Goal: Task Accomplishment & Management: Manage account settings

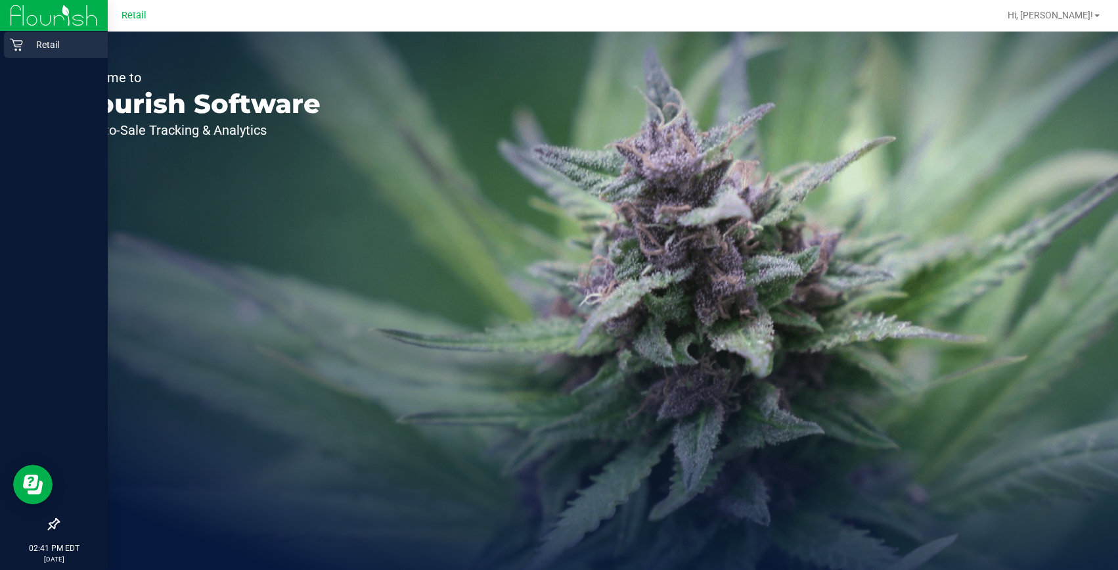
click at [22, 49] on icon at bounding box center [16, 44] width 13 height 13
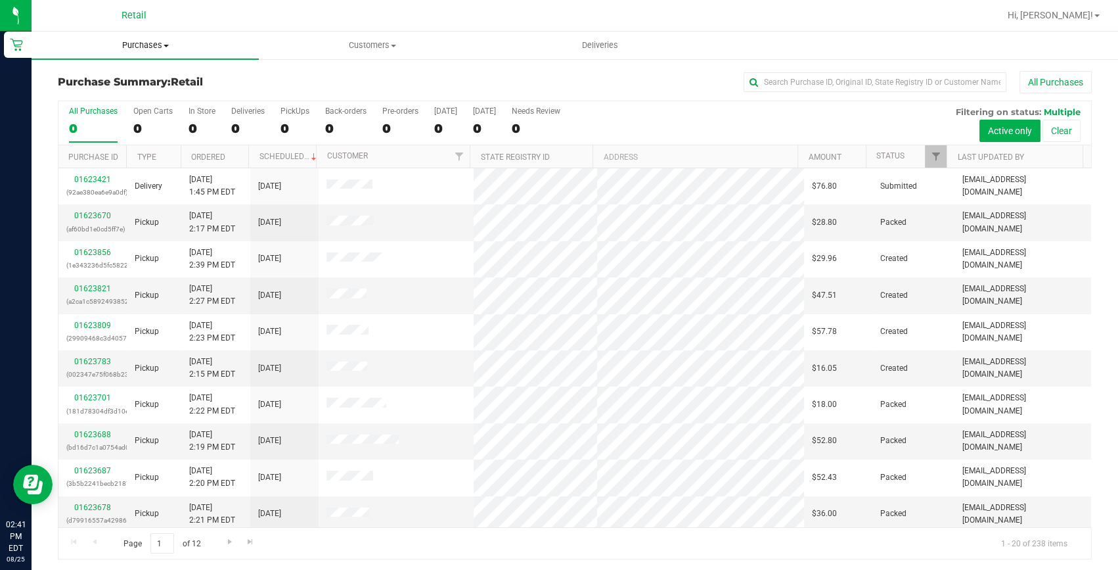
click at [132, 51] on span "Purchases" at bounding box center [145, 45] width 227 height 12
click at [157, 49] on span "Purchases" at bounding box center [145, 45] width 227 height 12
click at [127, 46] on span "Purchases" at bounding box center [145, 45] width 227 height 12
click at [97, 110] on span "All purchases" at bounding box center [78, 110] width 93 height 11
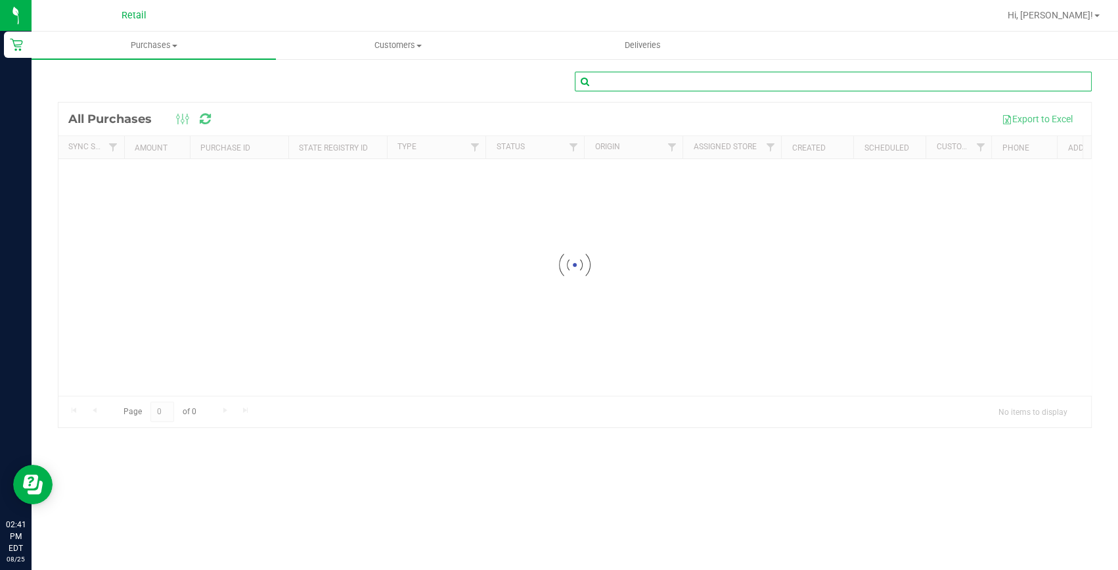
click at [736, 83] on input "text" at bounding box center [833, 82] width 517 height 20
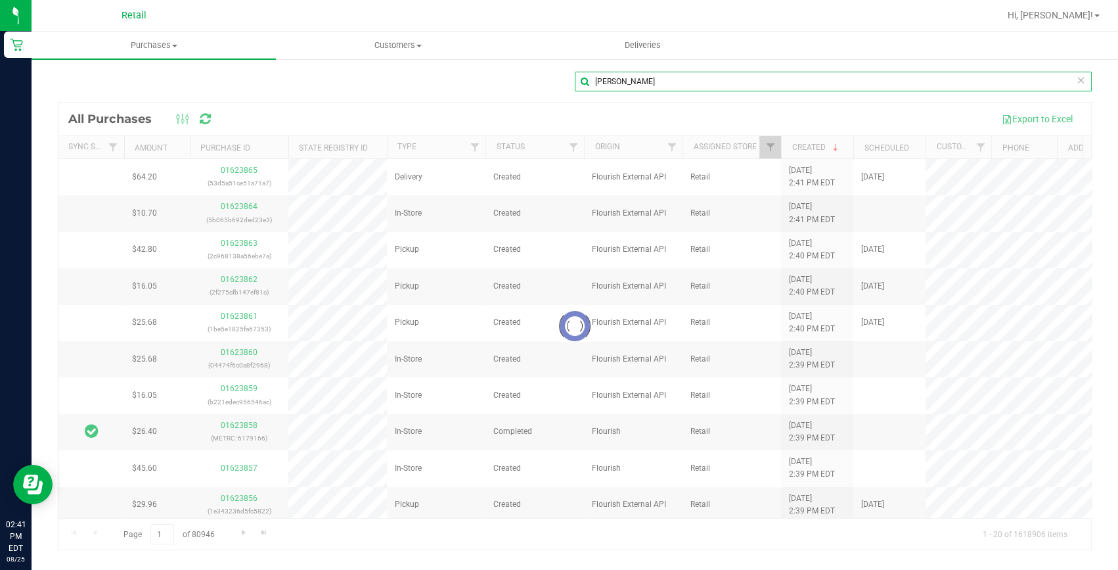
type input "[PERSON_NAME]"
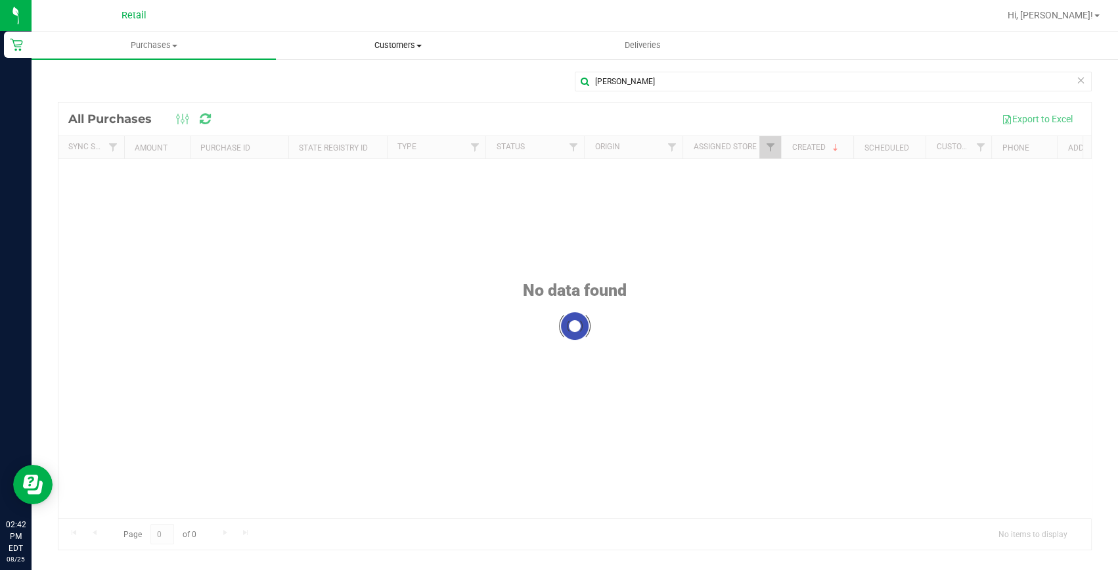
click at [375, 50] on span "Customers" at bounding box center [398, 45] width 243 height 12
click at [323, 74] on span "All customers" at bounding box center [323, 79] width 95 height 11
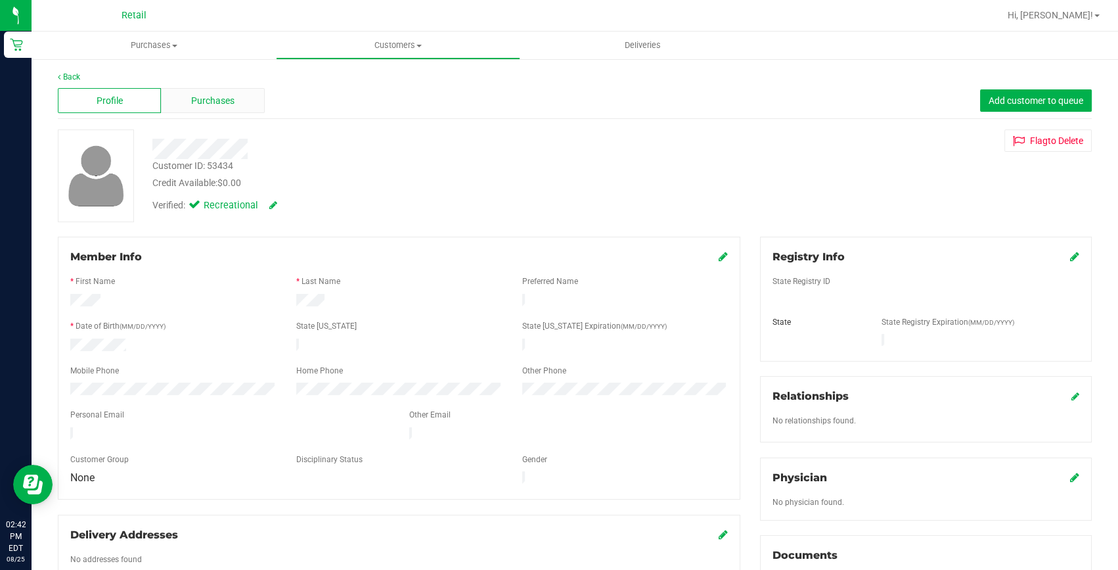
click at [214, 107] on div "Purchases" at bounding box center [212, 100] width 103 height 25
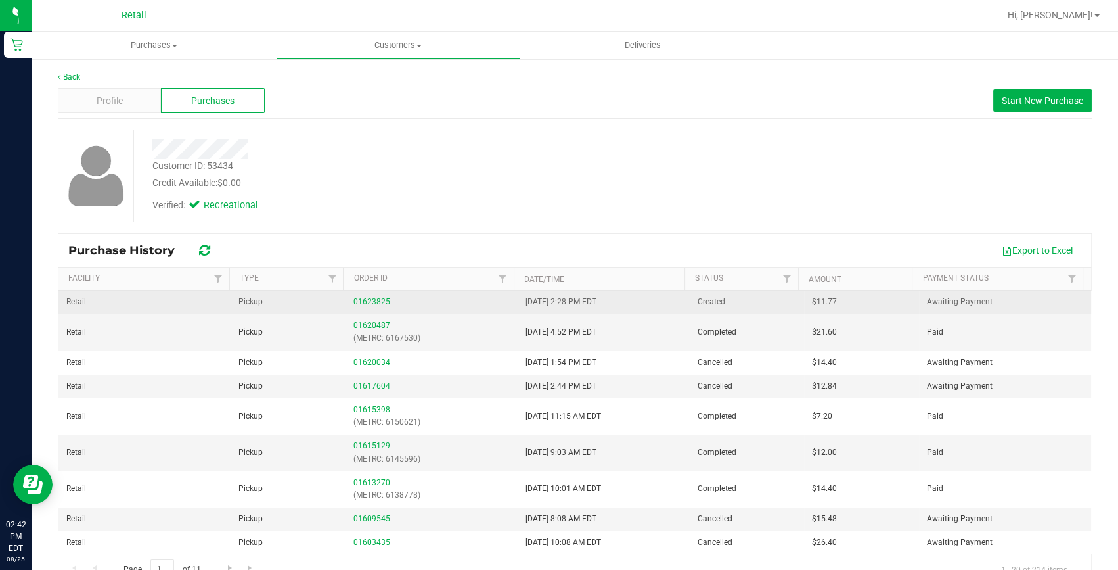
click at [375, 297] on link "01623825" at bounding box center [372, 301] width 37 height 9
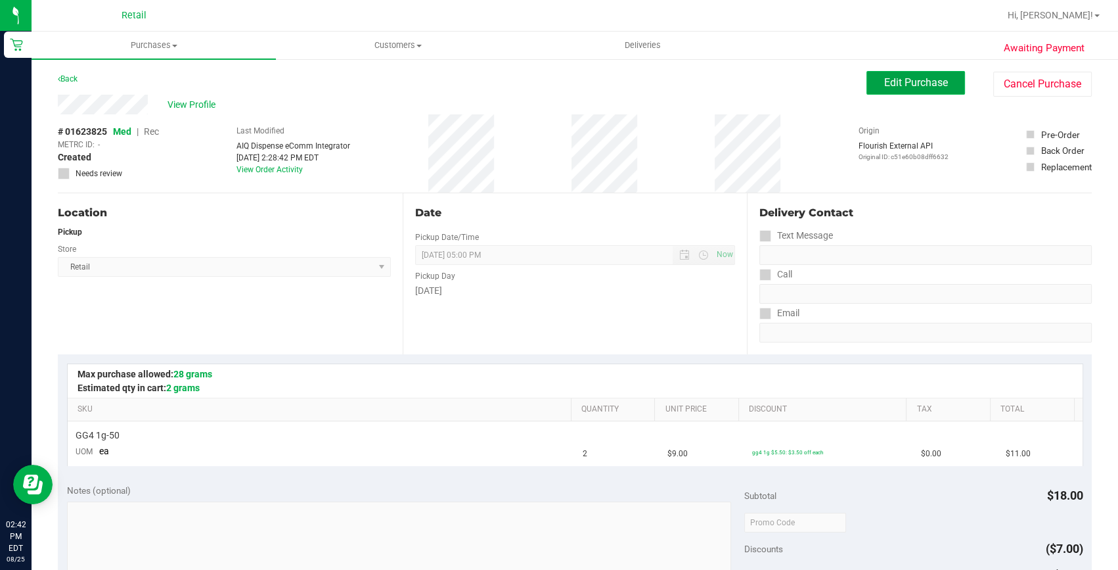
click at [884, 78] on span "Edit Purchase" at bounding box center [916, 82] width 64 height 12
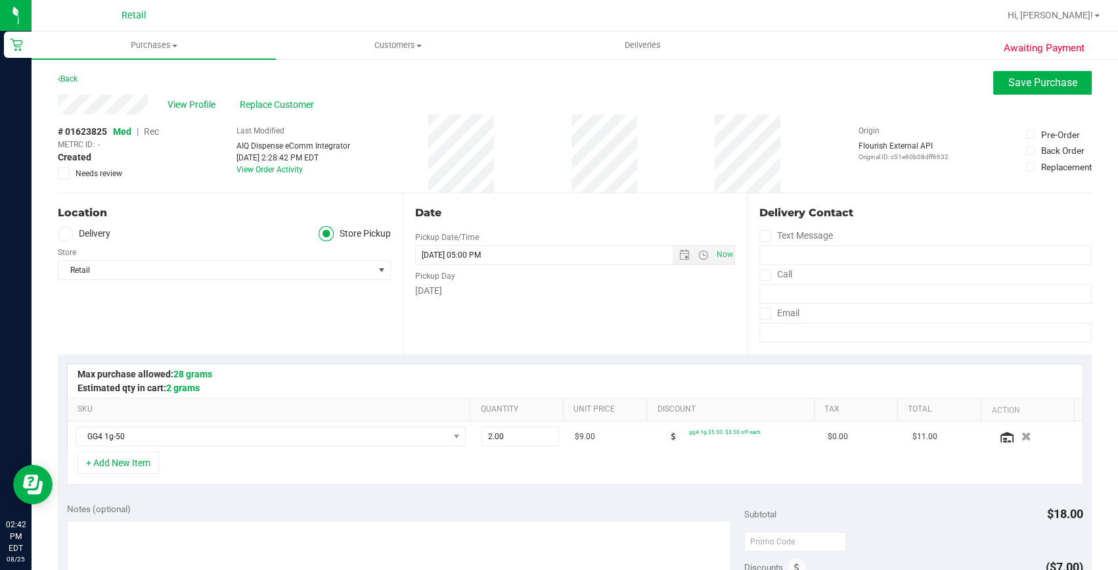
click at [149, 133] on span "Rec" at bounding box center [151, 131] width 15 height 11
click at [995, 81] on button "Save Purchase" at bounding box center [1042, 83] width 99 height 24
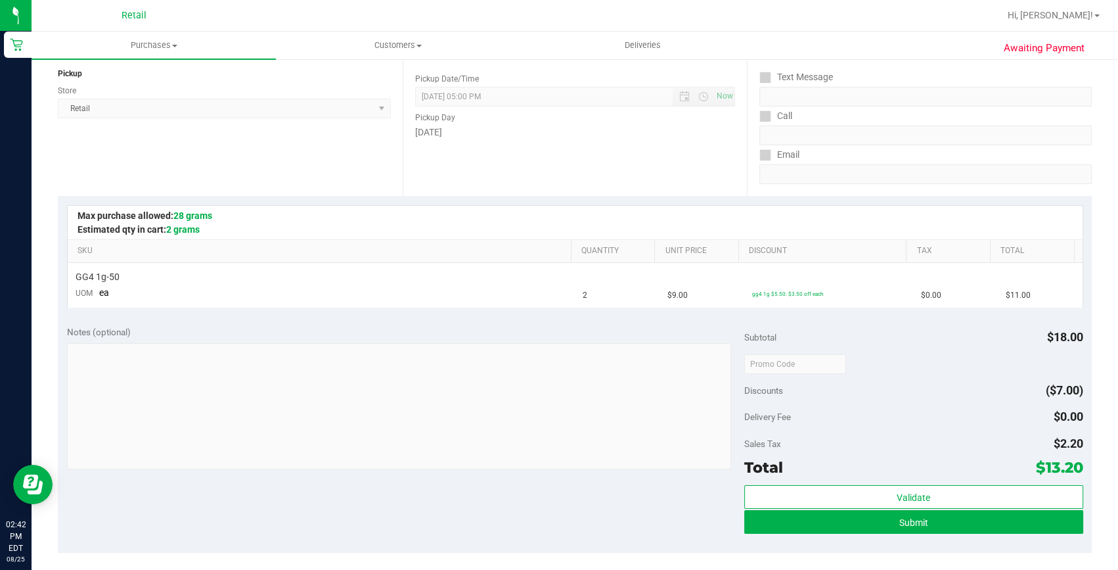
scroll to position [179, 0]
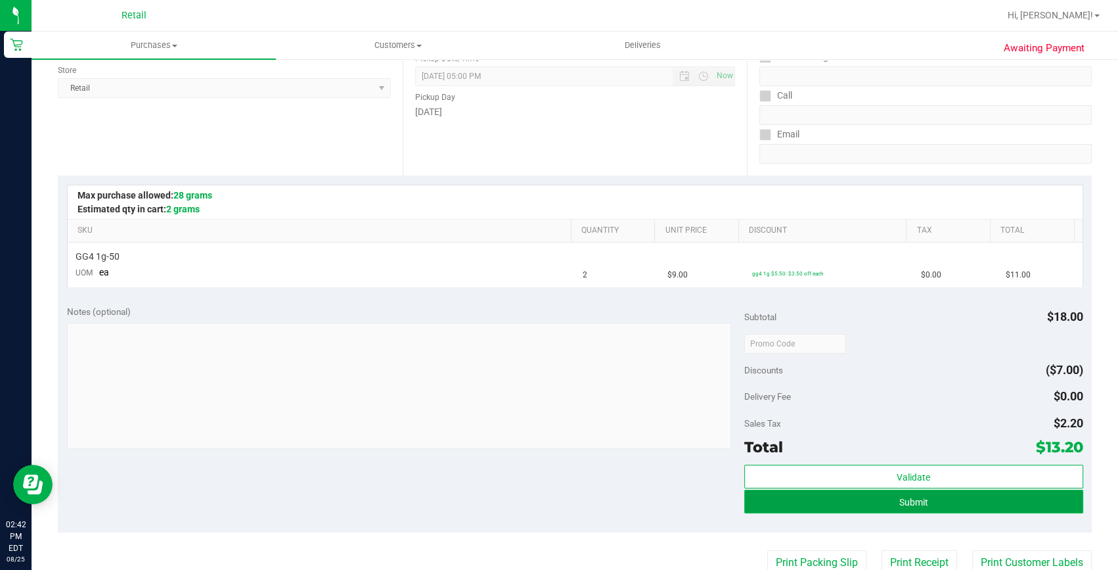
click at [861, 501] on button "Submit" at bounding box center [913, 502] width 339 height 24
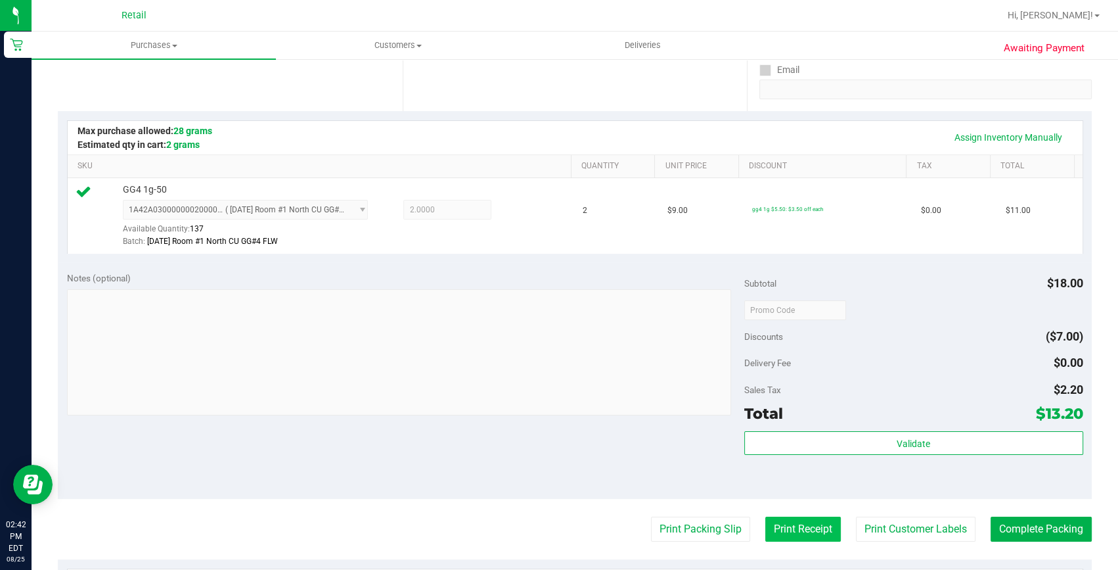
scroll to position [358, 0]
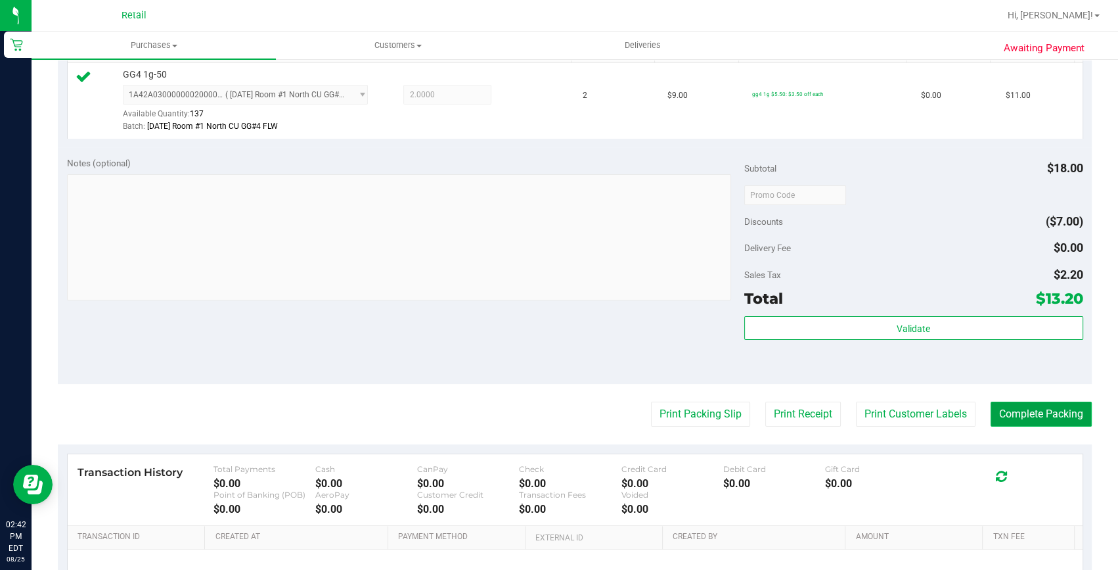
click at [991, 409] on button "Complete Packing" at bounding box center [1041, 413] width 101 height 25
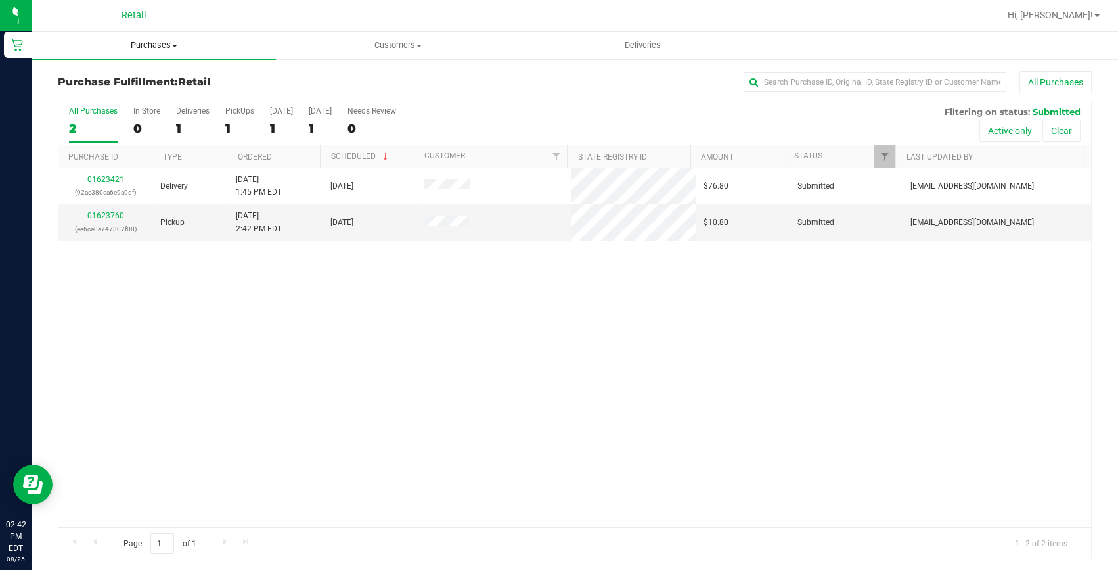
click at [150, 46] on span "Purchases" at bounding box center [154, 45] width 244 height 12
click at [399, 44] on span "Customers" at bounding box center [398, 45] width 243 height 12
click at [361, 78] on span "All customers" at bounding box center [323, 79] width 95 height 11
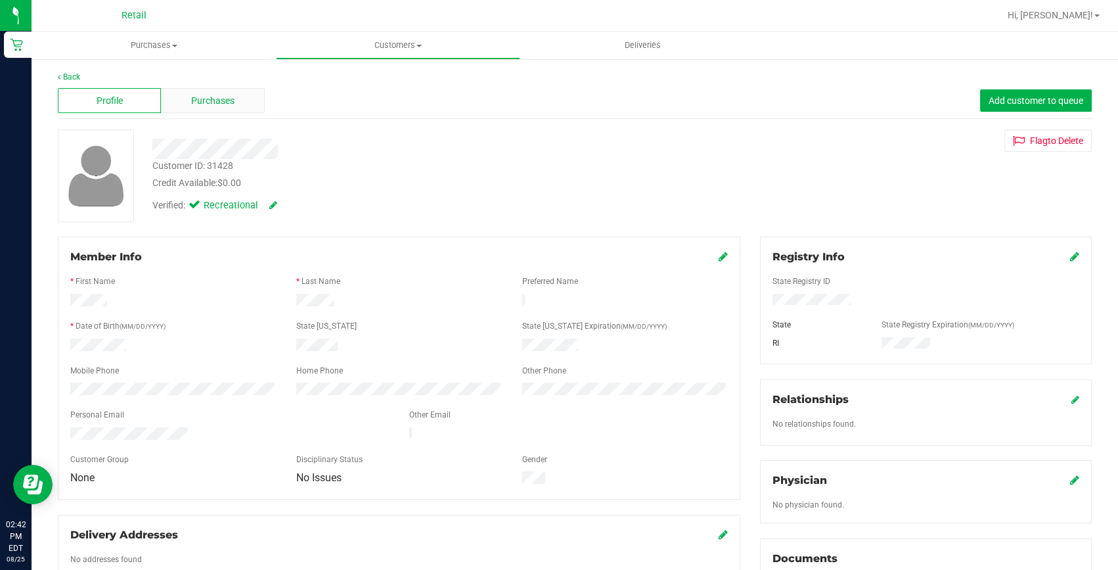
click at [244, 95] on div "Purchases" at bounding box center [212, 100] width 103 height 25
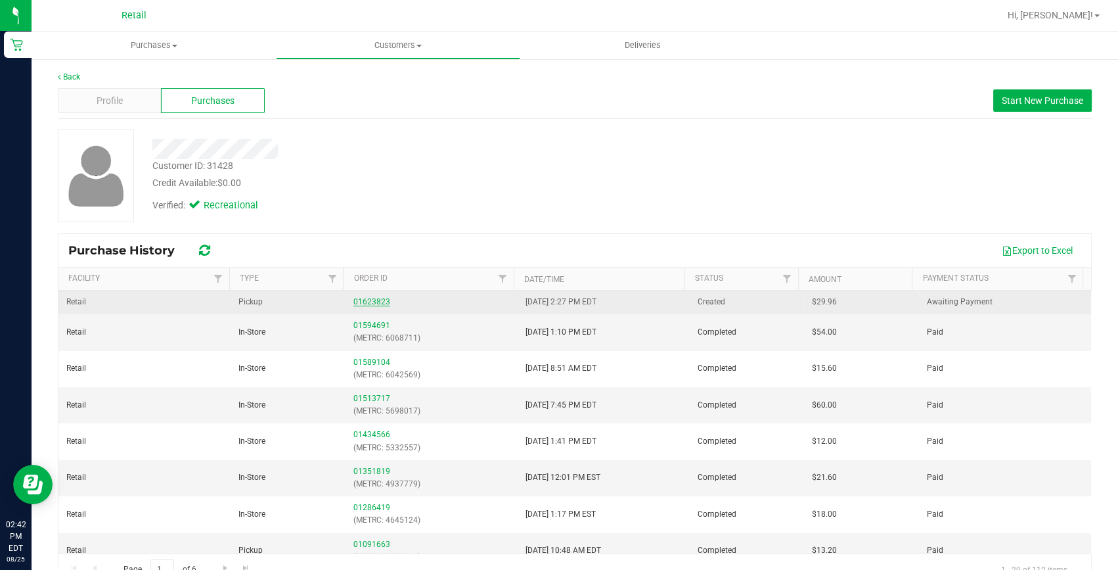
click at [371, 304] on link "01623823" at bounding box center [372, 301] width 37 height 9
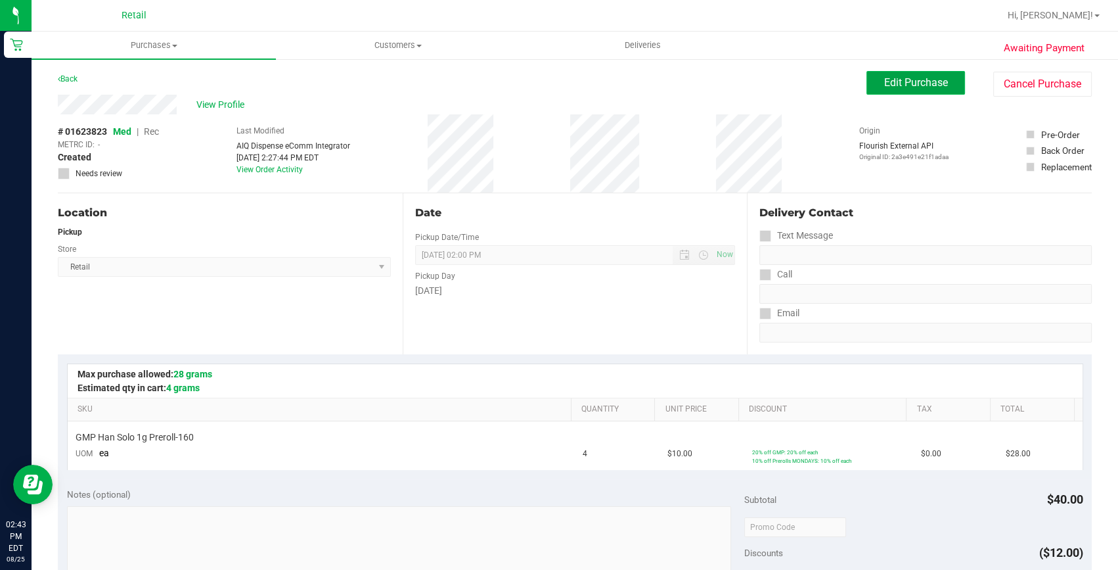
click at [922, 85] on span "Edit Purchase" at bounding box center [916, 82] width 64 height 12
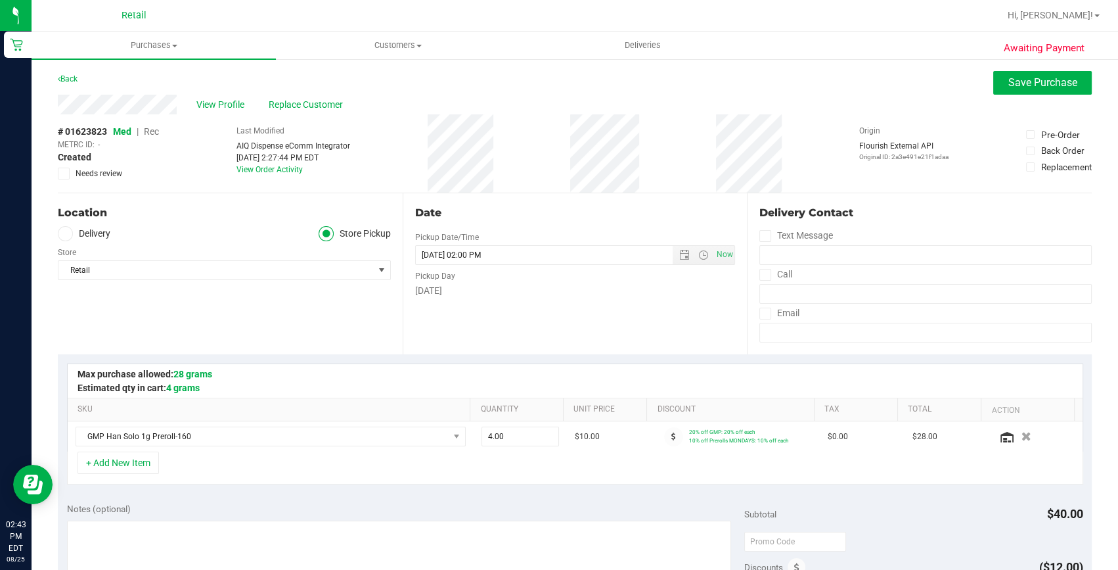
click at [151, 128] on span "Rec" at bounding box center [151, 131] width 15 height 11
click at [146, 134] on span "Rec" at bounding box center [151, 131] width 15 height 11
click at [146, 133] on span "Rec" at bounding box center [151, 131] width 15 height 11
click at [250, 147] on div "AIQ Dispense eComm Integrator" at bounding box center [294, 146] width 114 height 12
click at [993, 71] on button "Save Purchase" at bounding box center [1042, 83] width 99 height 24
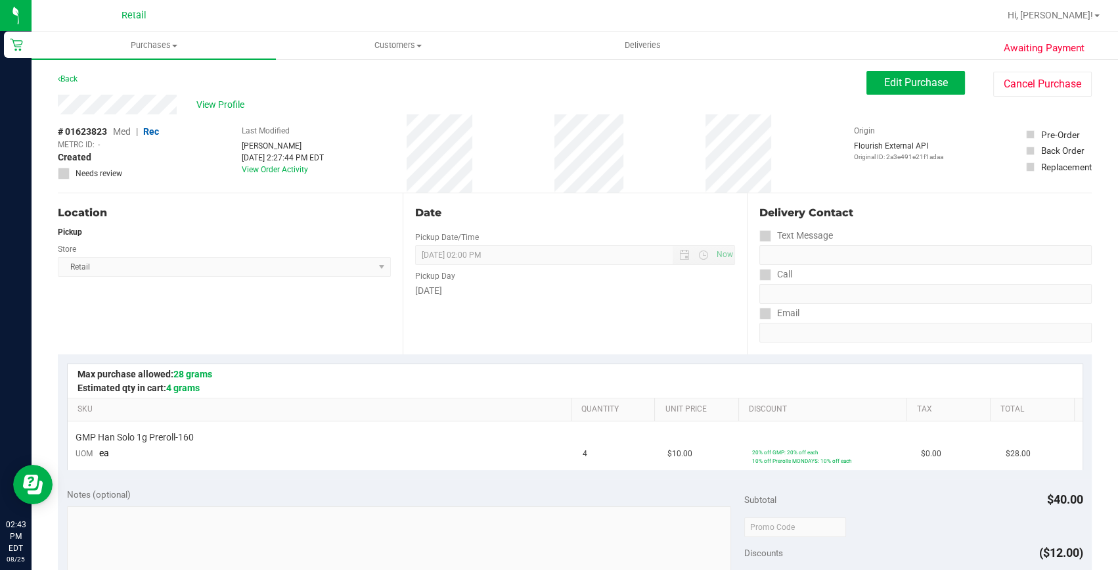
scroll to position [119, 0]
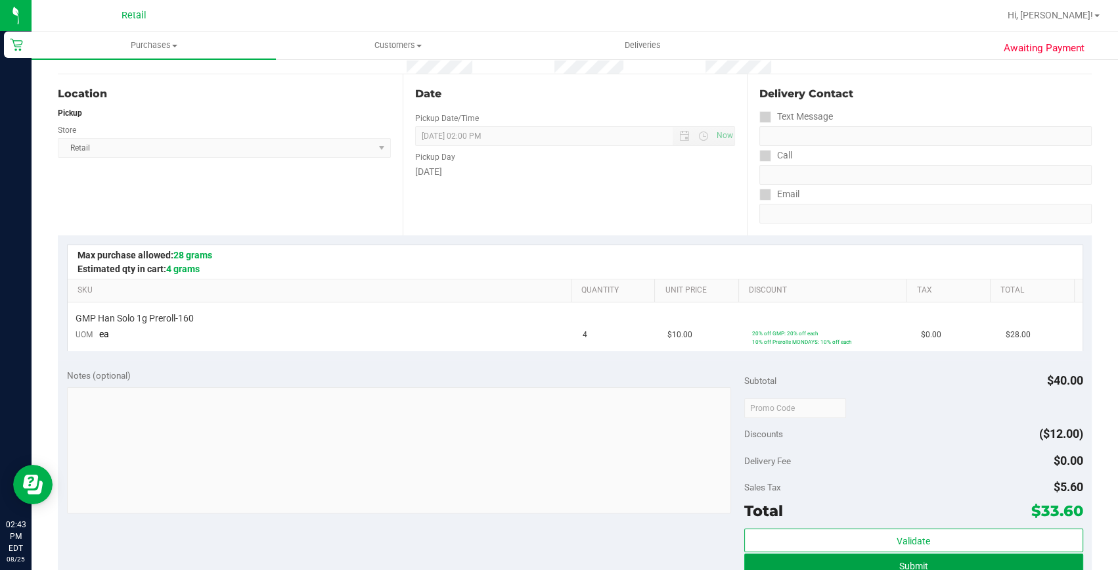
click at [959, 564] on button "Submit" at bounding box center [913, 565] width 339 height 24
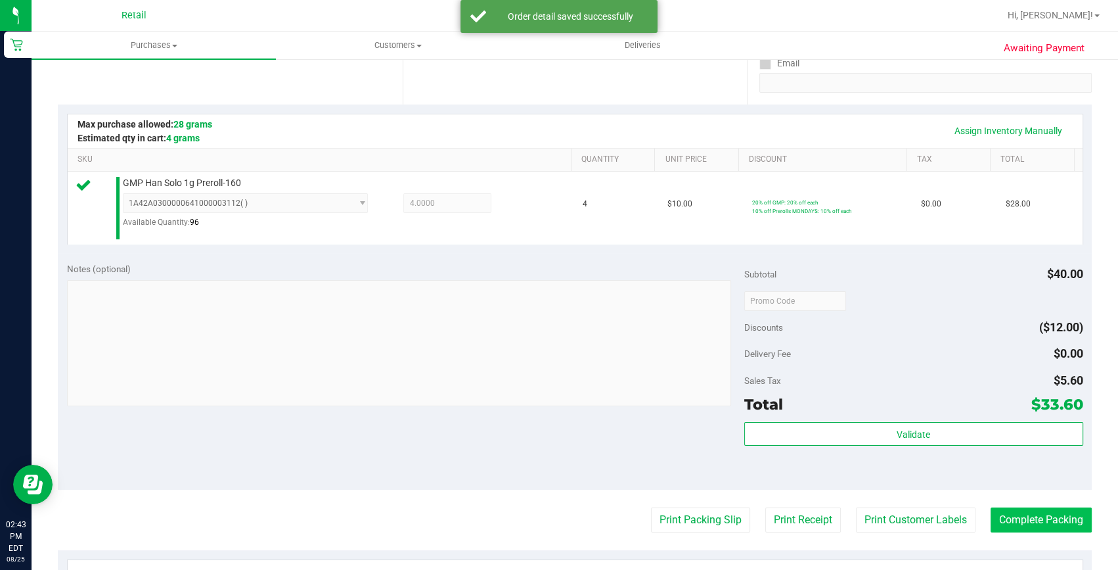
scroll to position [358, 0]
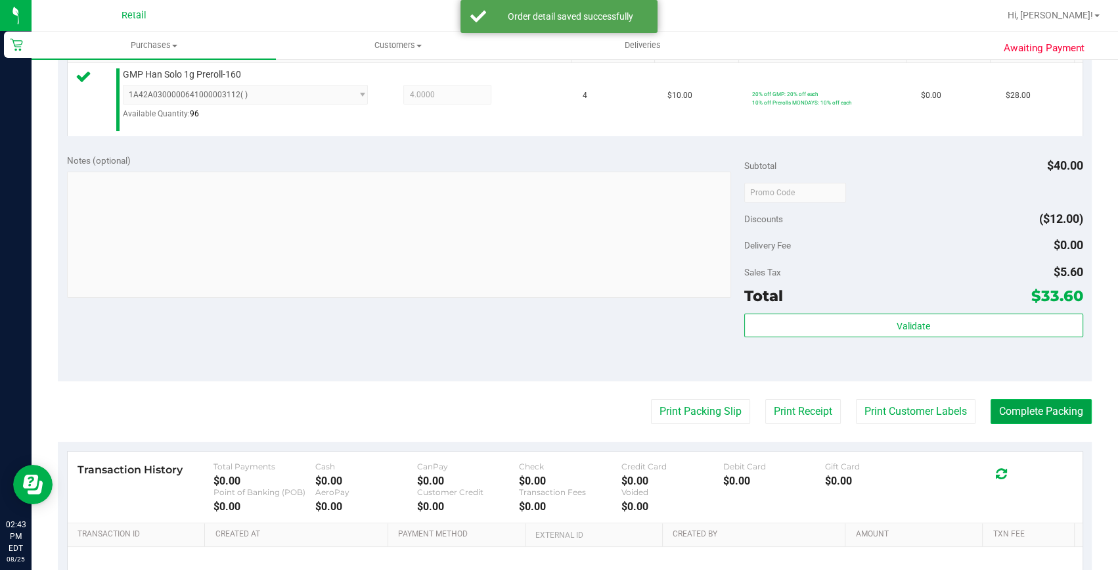
click at [1036, 411] on button "Complete Packing" at bounding box center [1041, 411] width 101 height 25
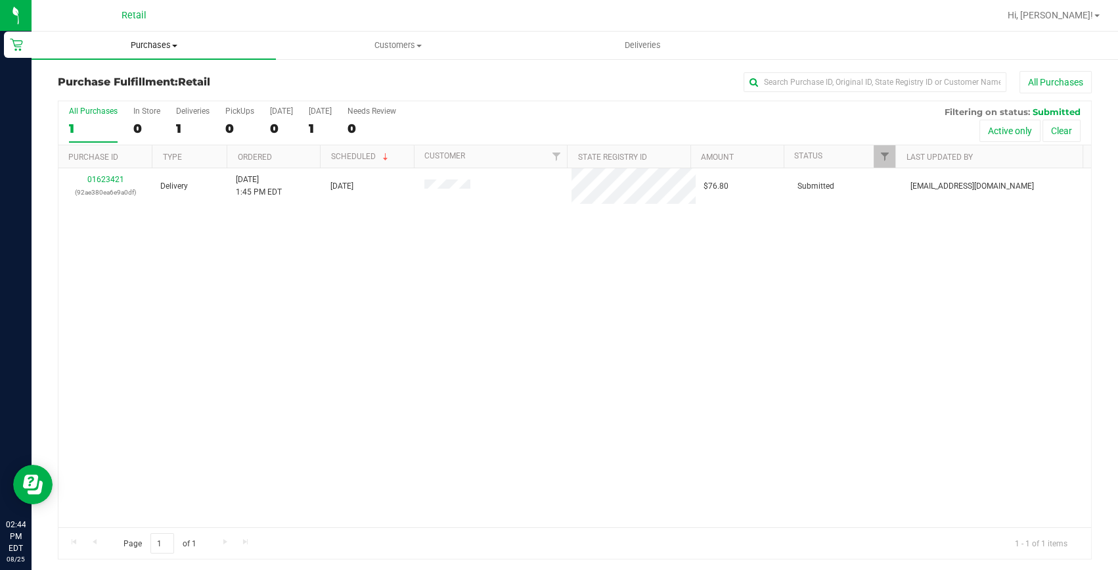
click at [164, 42] on span "Purchases" at bounding box center [154, 45] width 244 height 12
click at [116, 80] on span "Summary of purchases" at bounding box center [99, 79] width 135 height 11
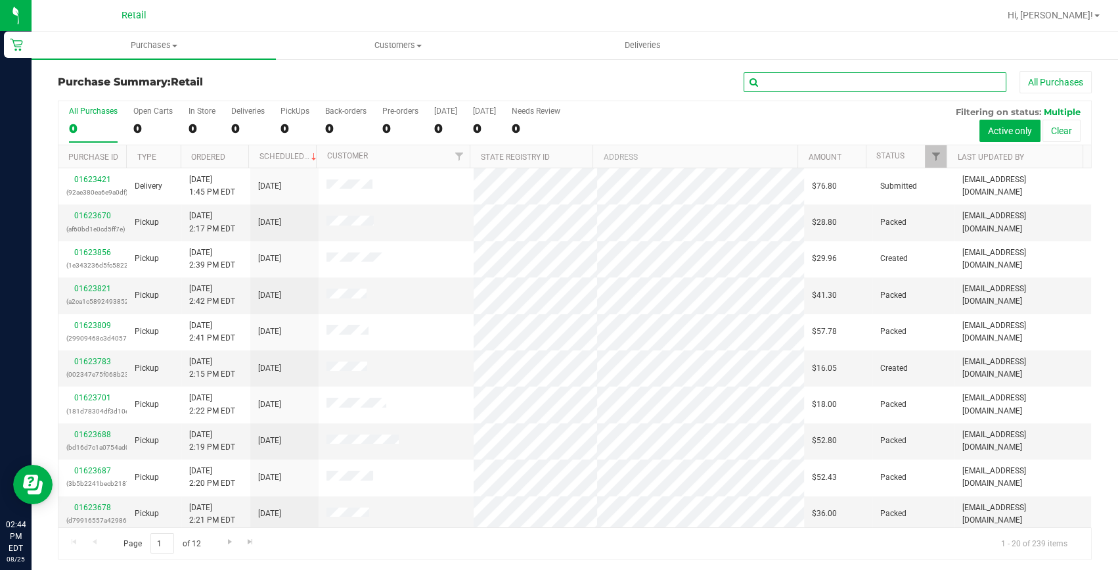
click at [794, 73] on input "text" at bounding box center [875, 82] width 263 height 20
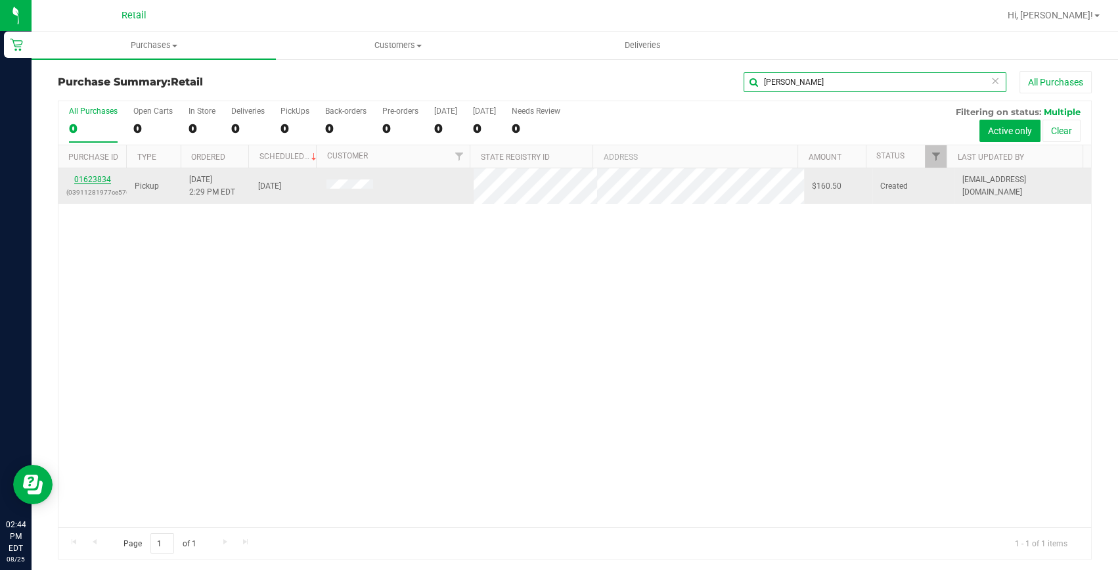
type input "[PERSON_NAME]"
click at [95, 177] on link "01623834" at bounding box center [92, 179] width 37 height 9
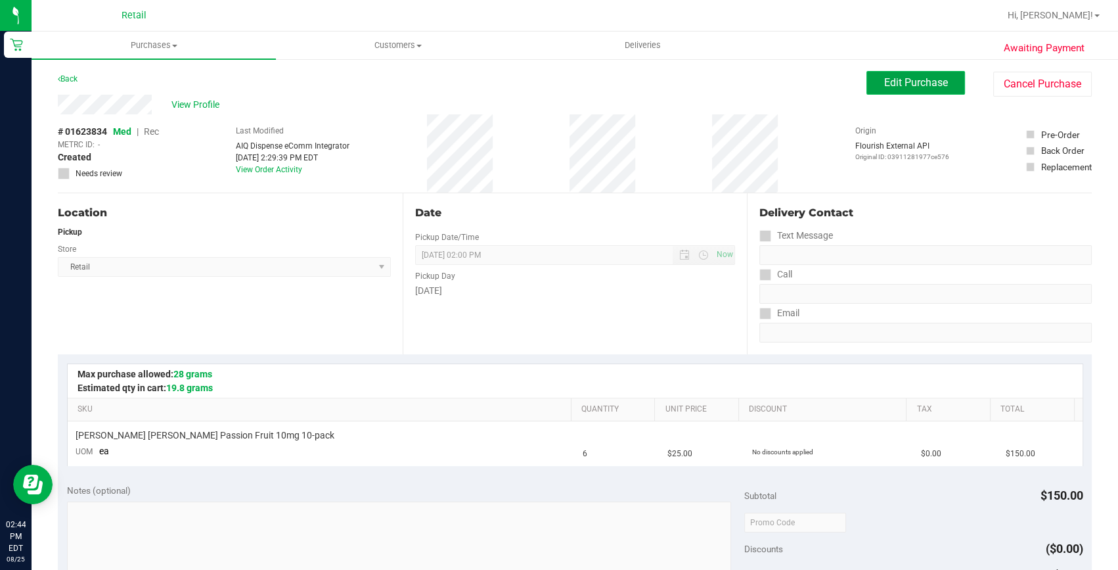
click at [896, 83] on span "Edit Purchase" at bounding box center [916, 82] width 64 height 12
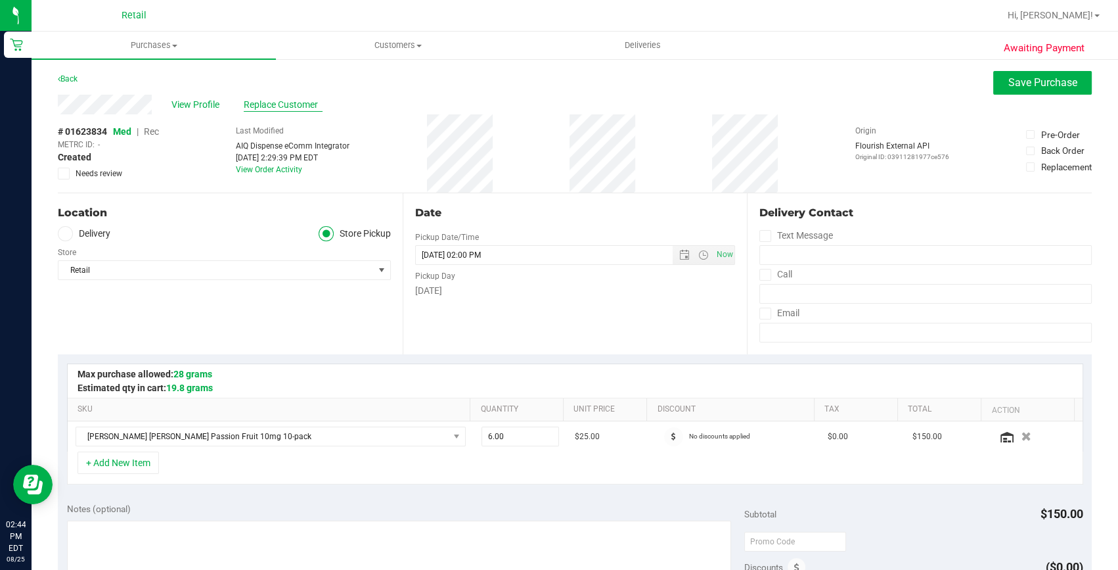
click at [304, 102] on span "Replace Customer" at bounding box center [283, 105] width 79 height 14
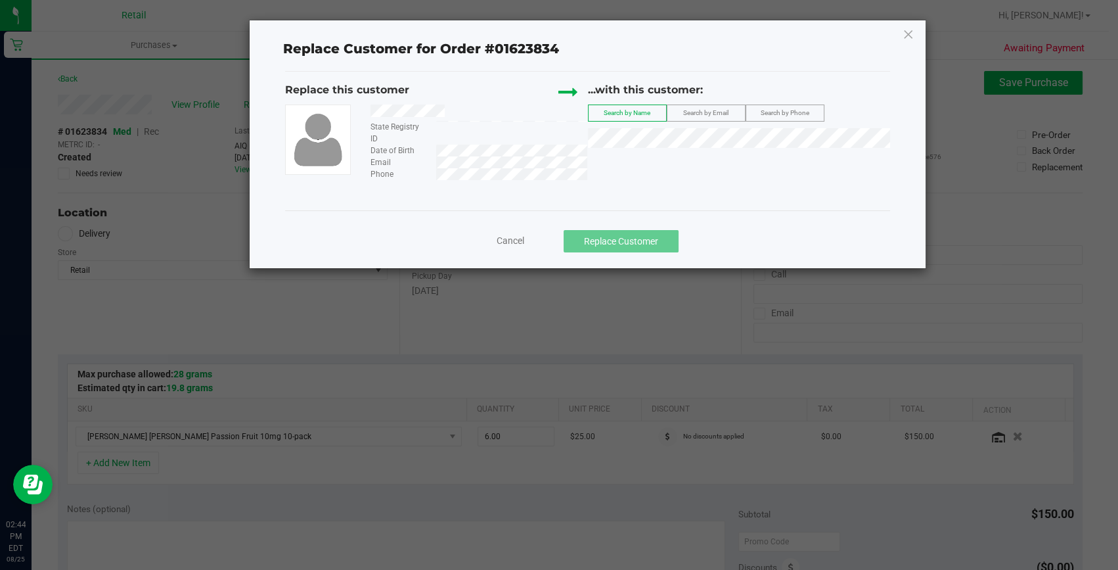
click at [606, 127] on div "...with this customer: Search by Name Search by Email Search by Phone" at bounding box center [739, 118] width 302 height 72
click at [610, 163] on span "[PERSON_NAME] SEE NOTE" at bounding box center [653, 161] width 114 height 11
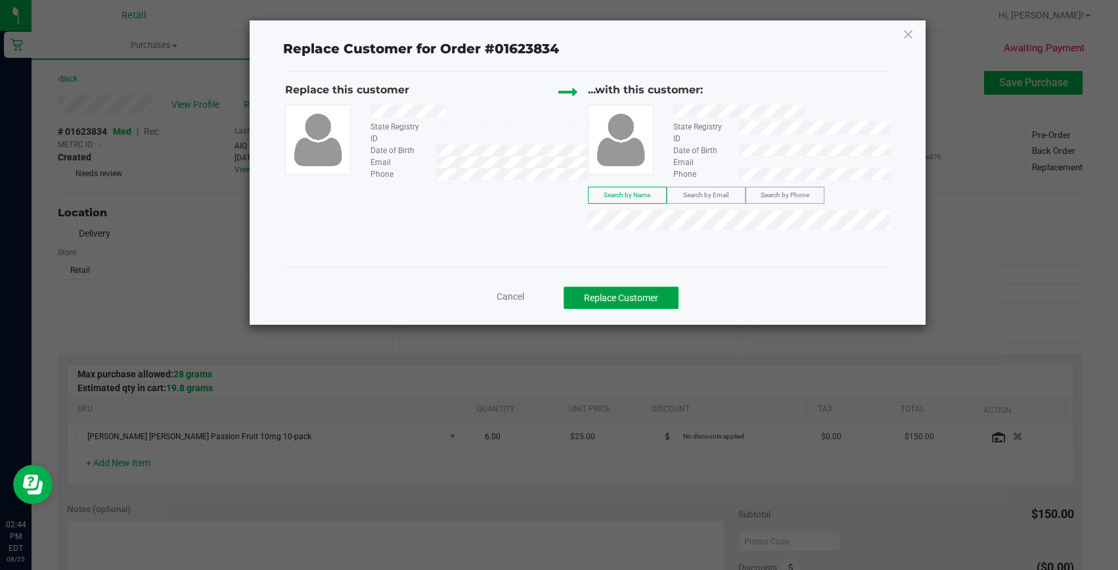
click at [639, 293] on button "Replace Customer" at bounding box center [621, 297] width 115 height 22
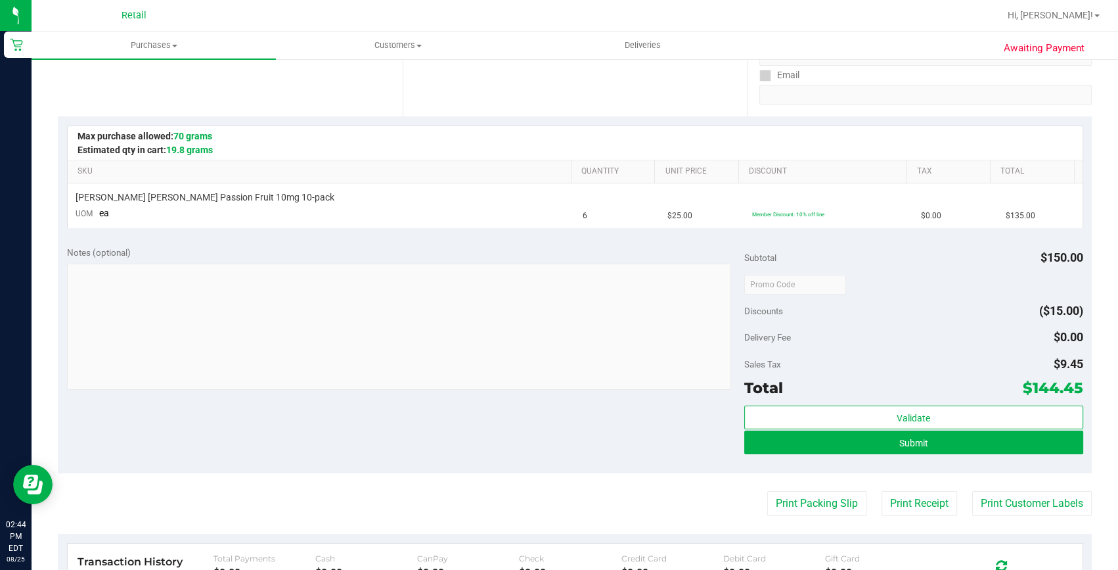
scroll to position [239, 0]
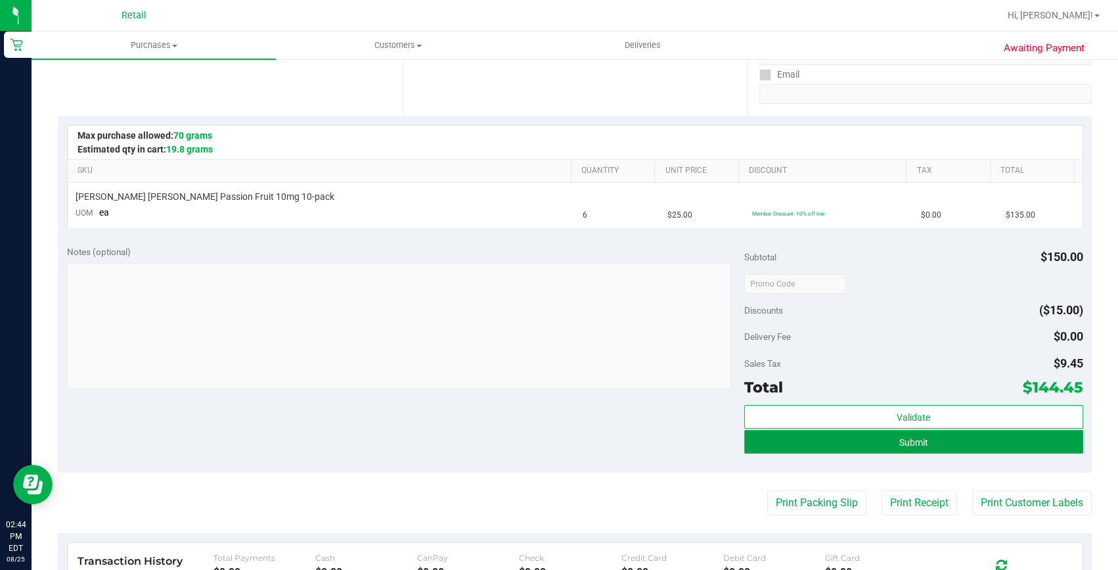
click at [887, 443] on button "Submit" at bounding box center [913, 442] width 339 height 24
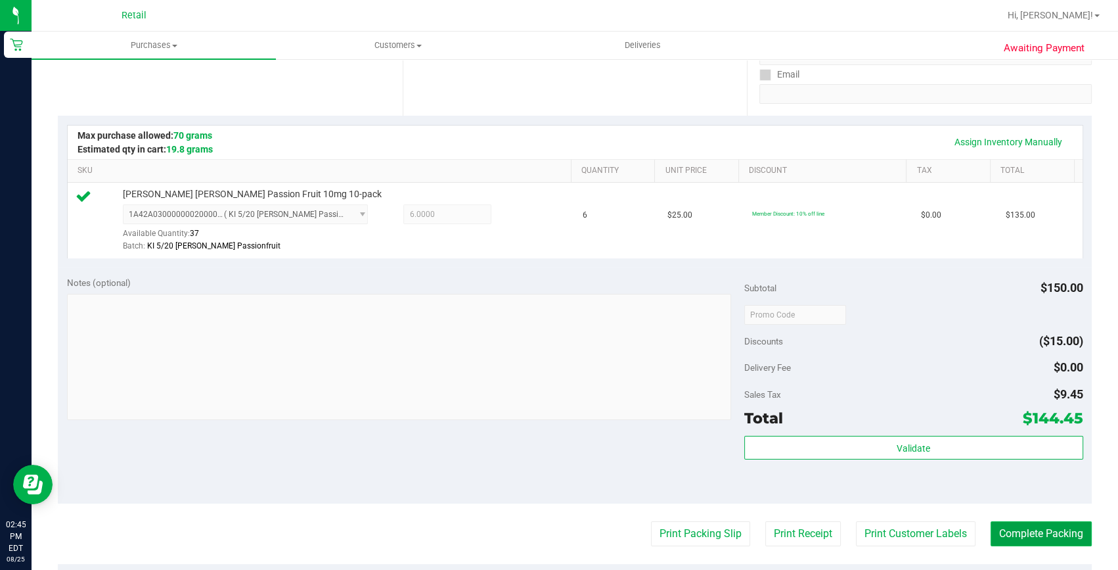
click at [991, 528] on button "Complete Packing" at bounding box center [1041, 533] width 101 height 25
